Goal: Task Accomplishment & Management: Use online tool/utility

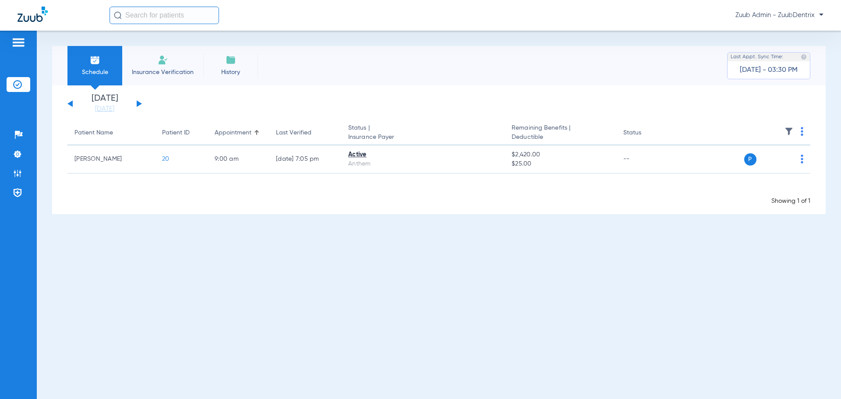
click at [140, 104] on button at bounding box center [139, 103] width 5 height 7
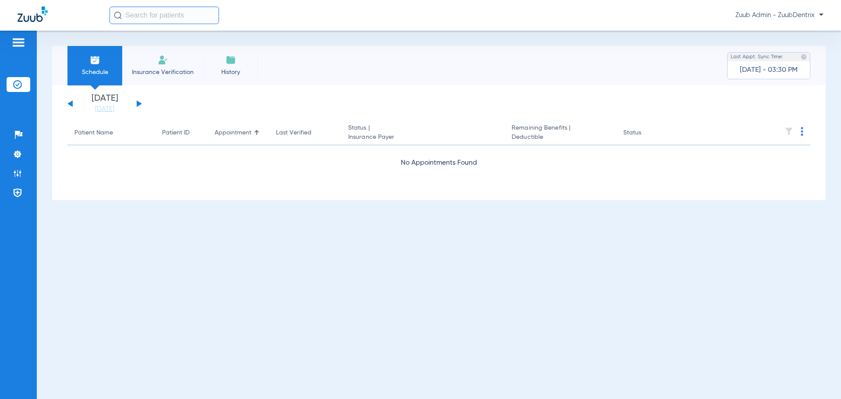
click at [138, 104] on button at bounding box center [139, 103] width 5 height 7
click at [71, 104] on button at bounding box center [69, 103] width 5 height 7
click at [138, 105] on button at bounding box center [139, 103] width 5 height 7
click at [71, 103] on button at bounding box center [69, 103] width 5 height 7
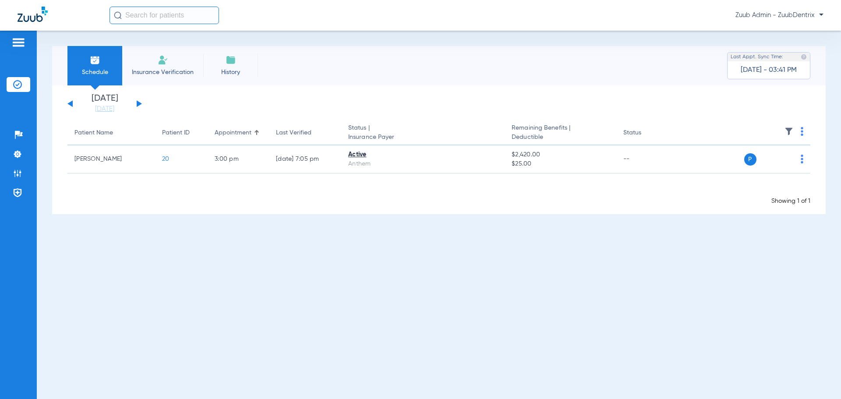
click at [598, 106] on app-single-date-navigator "[DATE] [DATE] [DATE] [DATE] [DATE] [DATE] [DATE] [DATE] [DATE] [DATE] [DATE] [D…" at bounding box center [438, 103] width 743 height 19
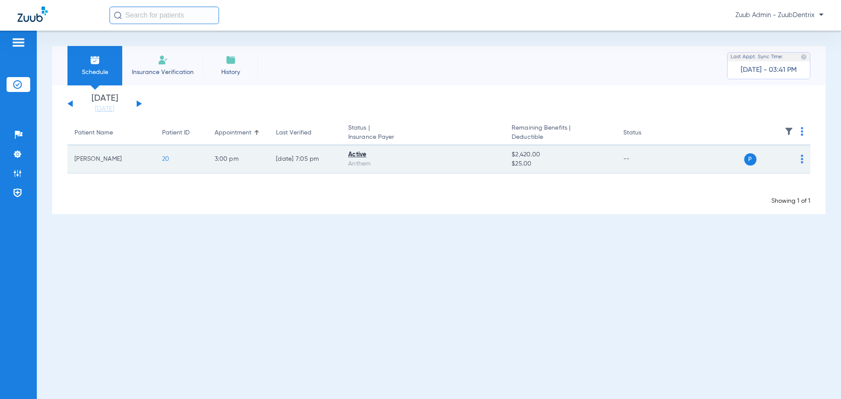
click at [802, 161] on img at bounding box center [802, 159] width 3 height 9
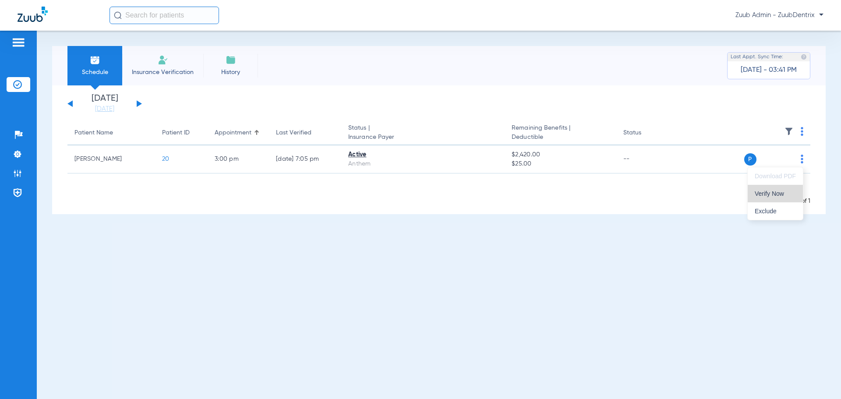
click at [783, 191] on span "Verify Now" at bounding box center [775, 194] width 41 height 6
click at [459, 96] on app-single-date-navigator "[DATE] [DATE] [DATE] [DATE] [DATE] [DATE] [DATE] [DATE] [DATE] [DATE] [DATE] [D…" at bounding box center [438, 103] width 743 height 19
click at [425, 327] on div "Schedule Insurance Verification History Last Appt. Sync Time: [DATE] - 03:41 PM…" at bounding box center [439, 215] width 804 height 368
click at [88, 225] on div "Schedule Insurance Verification History Last Appt. Sync Time: [DATE] - 03:41 PM…" at bounding box center [439, 215] width 804 height 368
click at [235, 68] on span "History" at bounding box center [231, 72] width 42 height 9
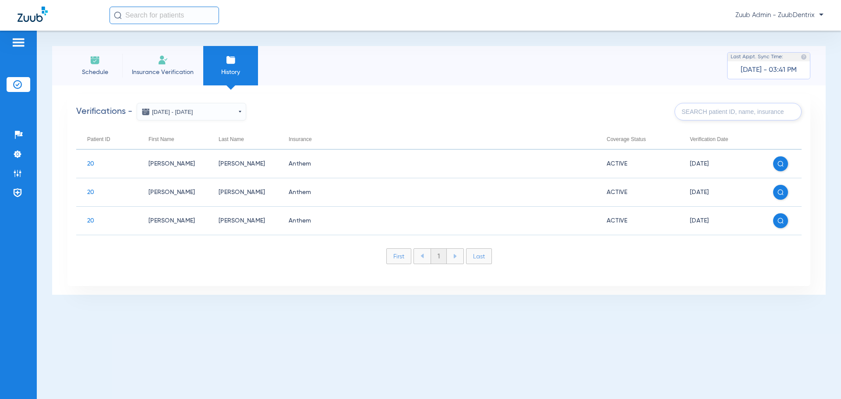
click at [237, 115] on button "[DATE] - [DATE]" at bounding box center [192, 112] width 110 height 18
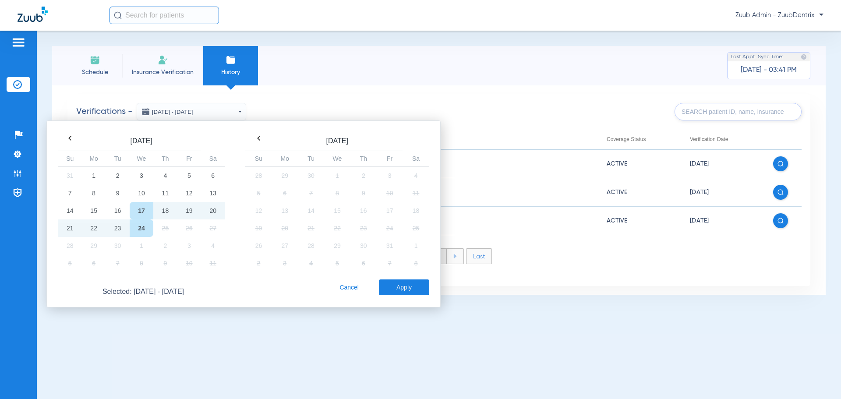
click at [66, 139] on th at bounding box center [70, 138] width 24 height 12
click at [67, 135] on th at bounding box center [70, 138] width 24 height 12
click at [74, 192] on td "1" at bounding box center [70, 193] width 24 height 18
click at [259, 142] on th at bounding box center [259, 138] width 26 height 12
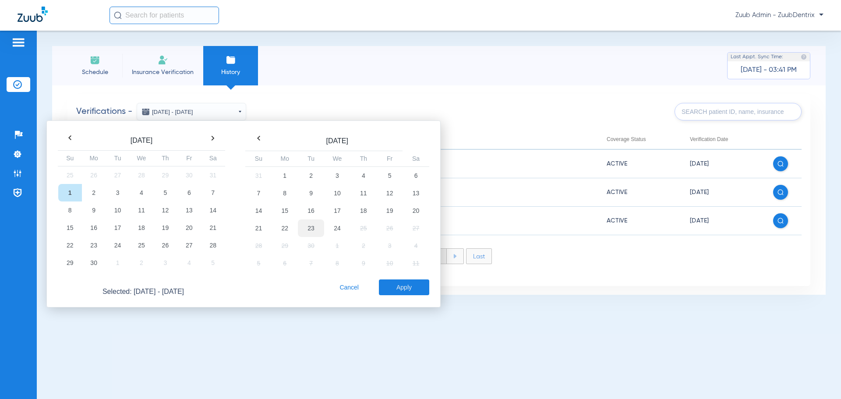
click at [308, 229] on td "23" at bounding box center [311, 229] width 26 height 18
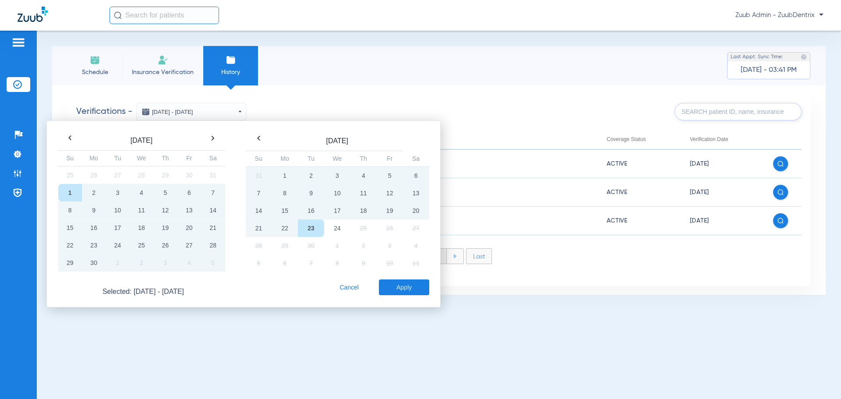
click at [415, 288] on button "Apply" at bounding box center [404, 288] width 50 height 16
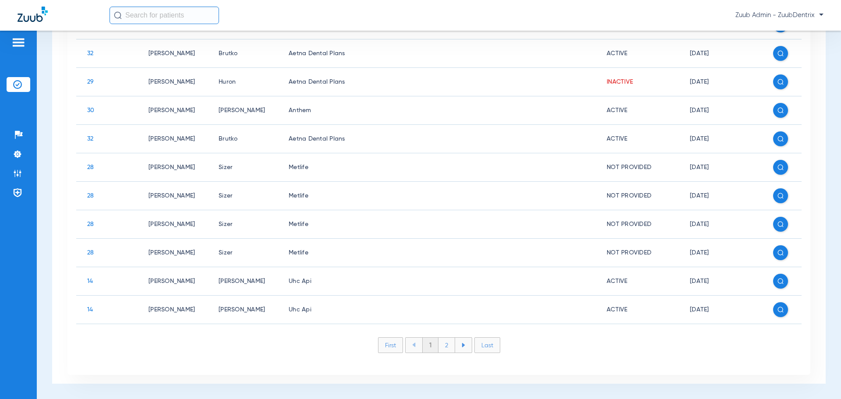
scroll to position [254, 0]
click at [444, 349] on li "2" at bounding box center [447, 345] width 17 height 15
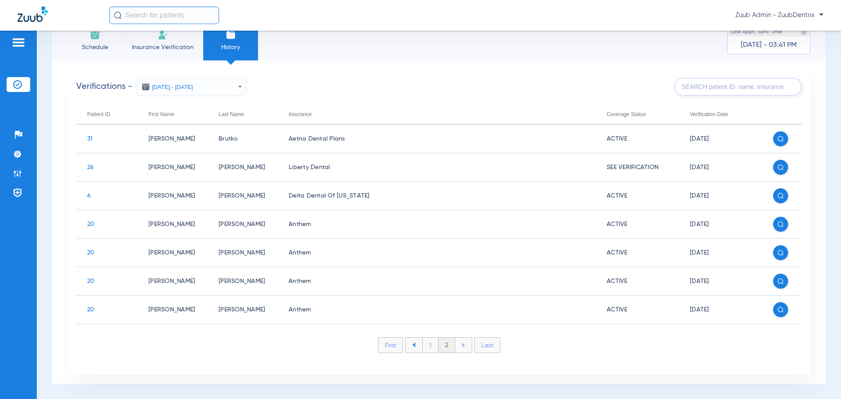
scroll to position [26, 0]
click at [82, 43] on span "Schedule" at bounding box center [95, 47] width 42 height 9
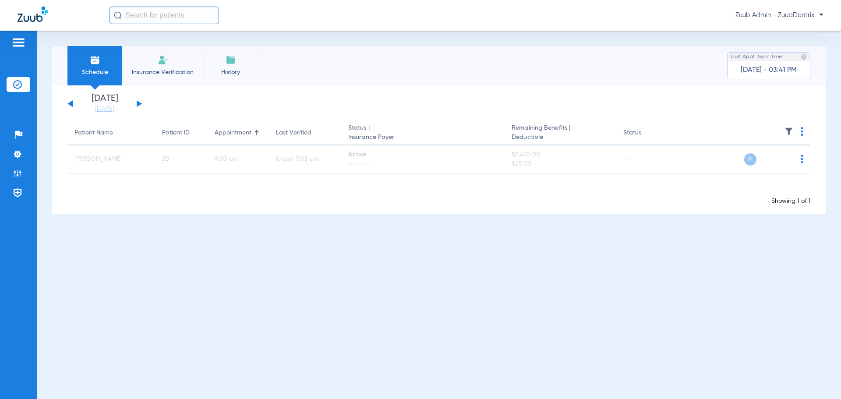
click at [138, 103] on button at bounding box center [139, 103] width 5 height 7
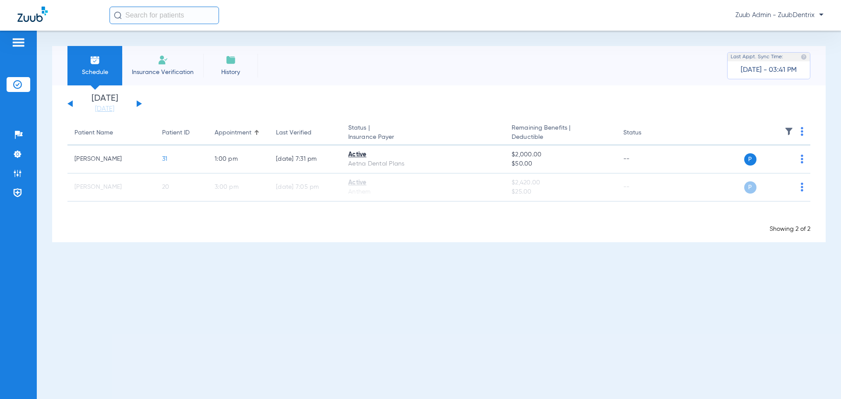
click at [70, 103] on button at bounding box center [69, 103] width 5 height 7
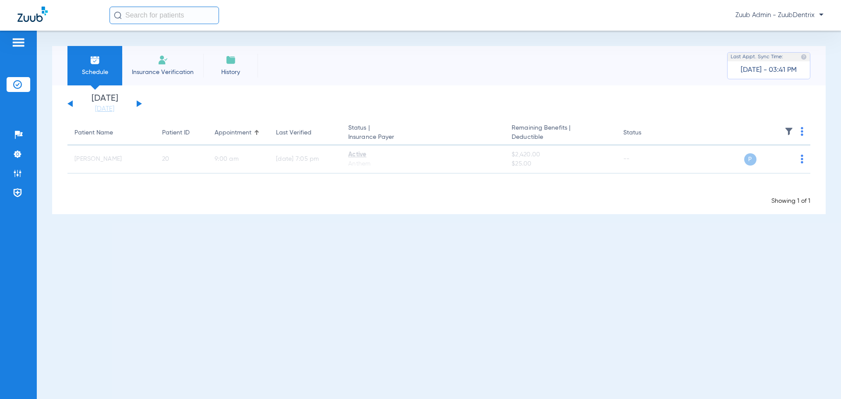
click at [137, 106] on button at bounding box center [139, 103] width 5 height 7
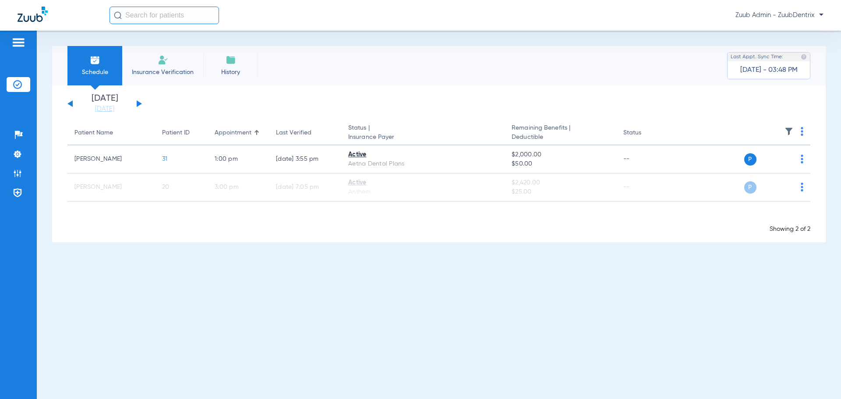
click at [243, 286] on div "Schedule Insurance Verification History Last Appt. Sync Time: [DATE] - 03:48 PM…" at bounding box center [439, 215] width 804 height 368
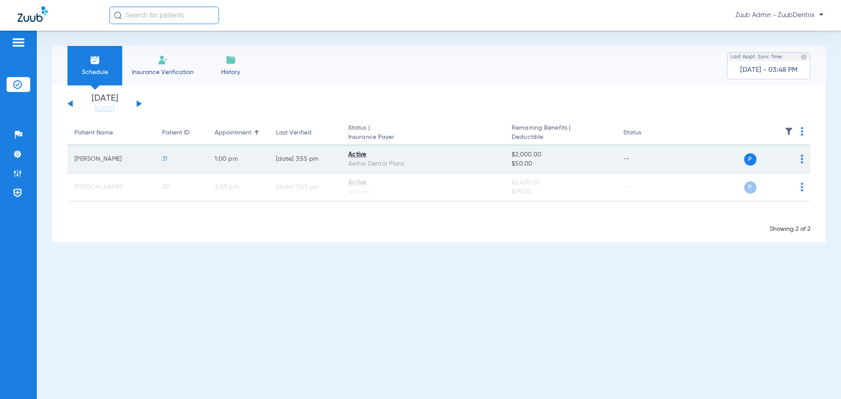
click at [167, 159] on span "31" at bounding box center [165, 159] width 6 height 6
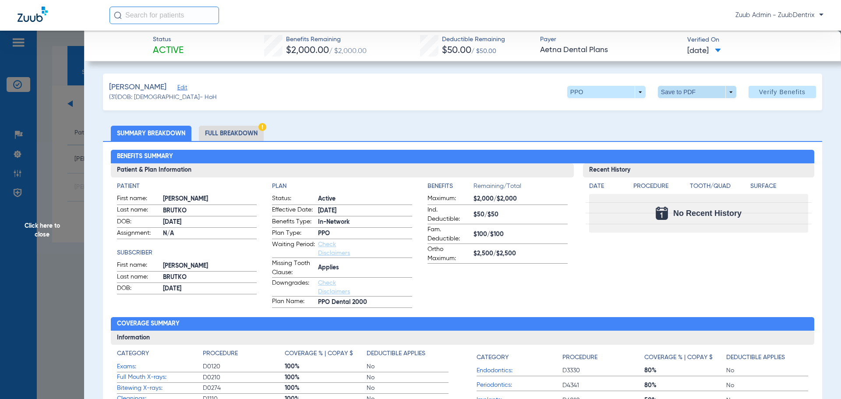
click at [705, 97] on span at bounding box center [697, 92] width 78 height 12
